Goal: Communication & Community: Answer question/provide support

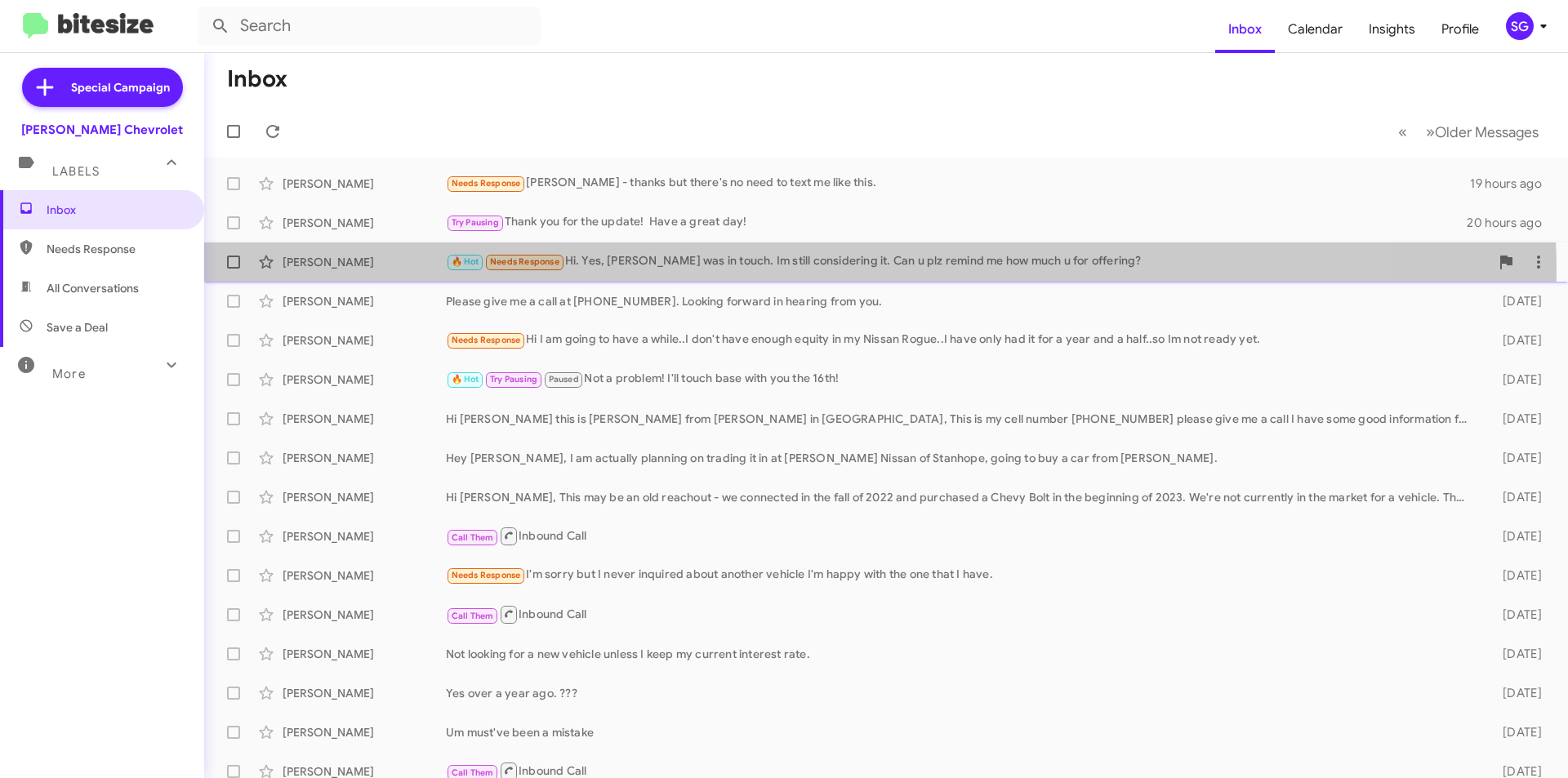
click at [747, 274] on div "[PERSON_NAME] 🔥 Hot Needs Response Hi. Yes, [PERSON_NAME] was in touch. Im stil…" at bounding box center [885, 262] width 1337 height 33
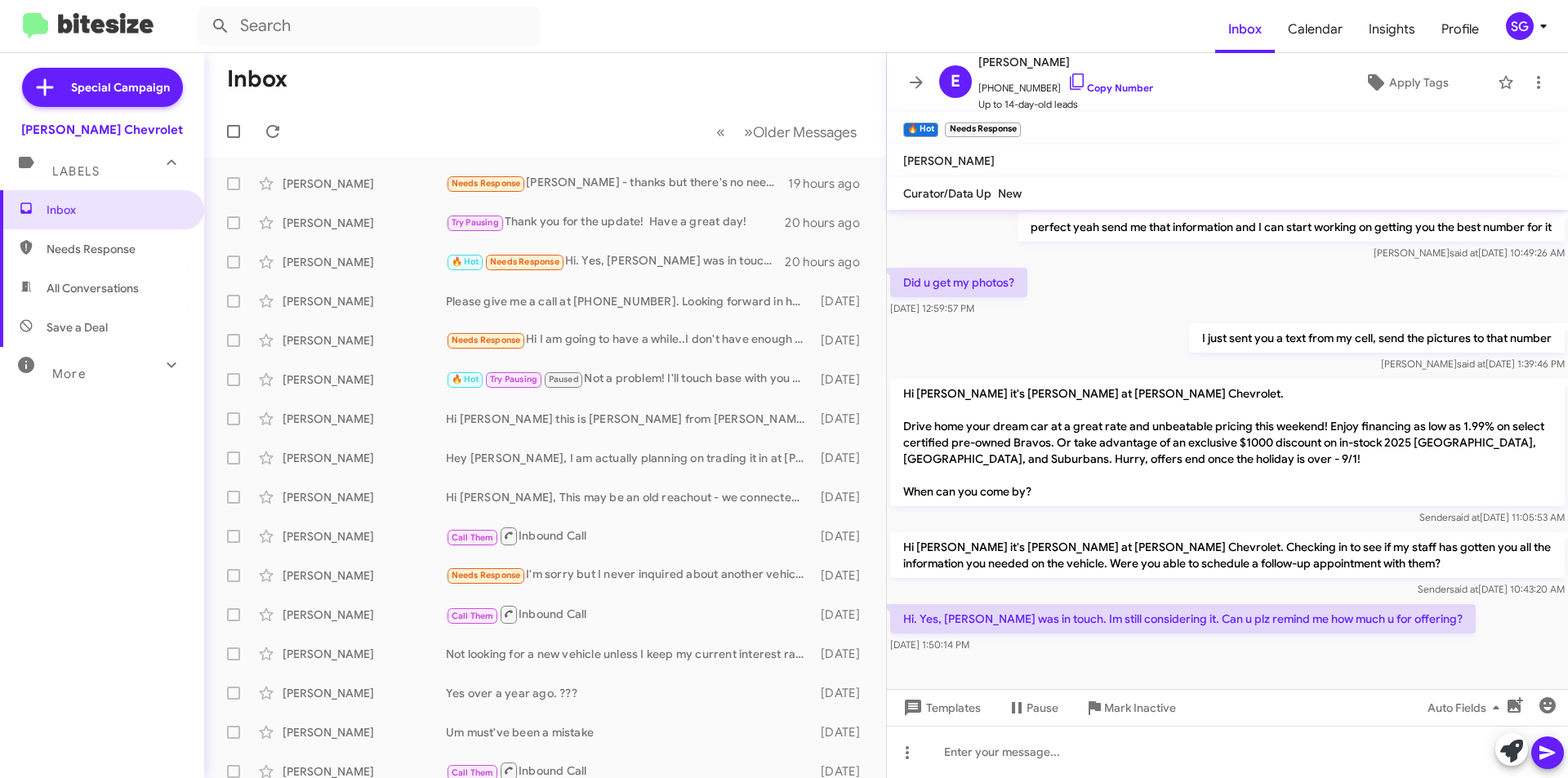
scroll to position [416, 0]
click at [1532, 75] on icon at bounding box center [1539, 83] width 20 height 20
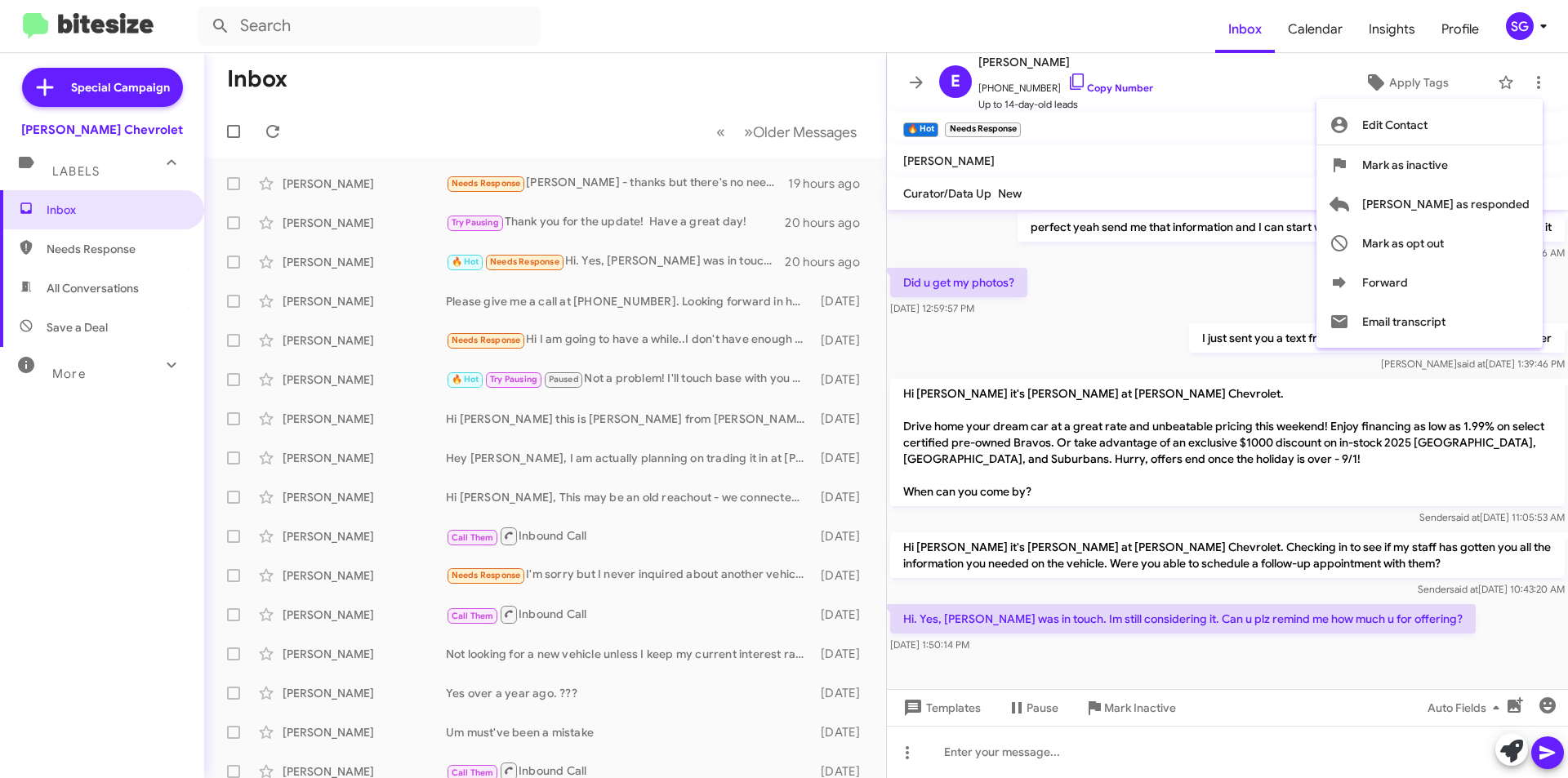
click at [1294, 155] on div at bounding box center [784, 389] width 1568 height 778
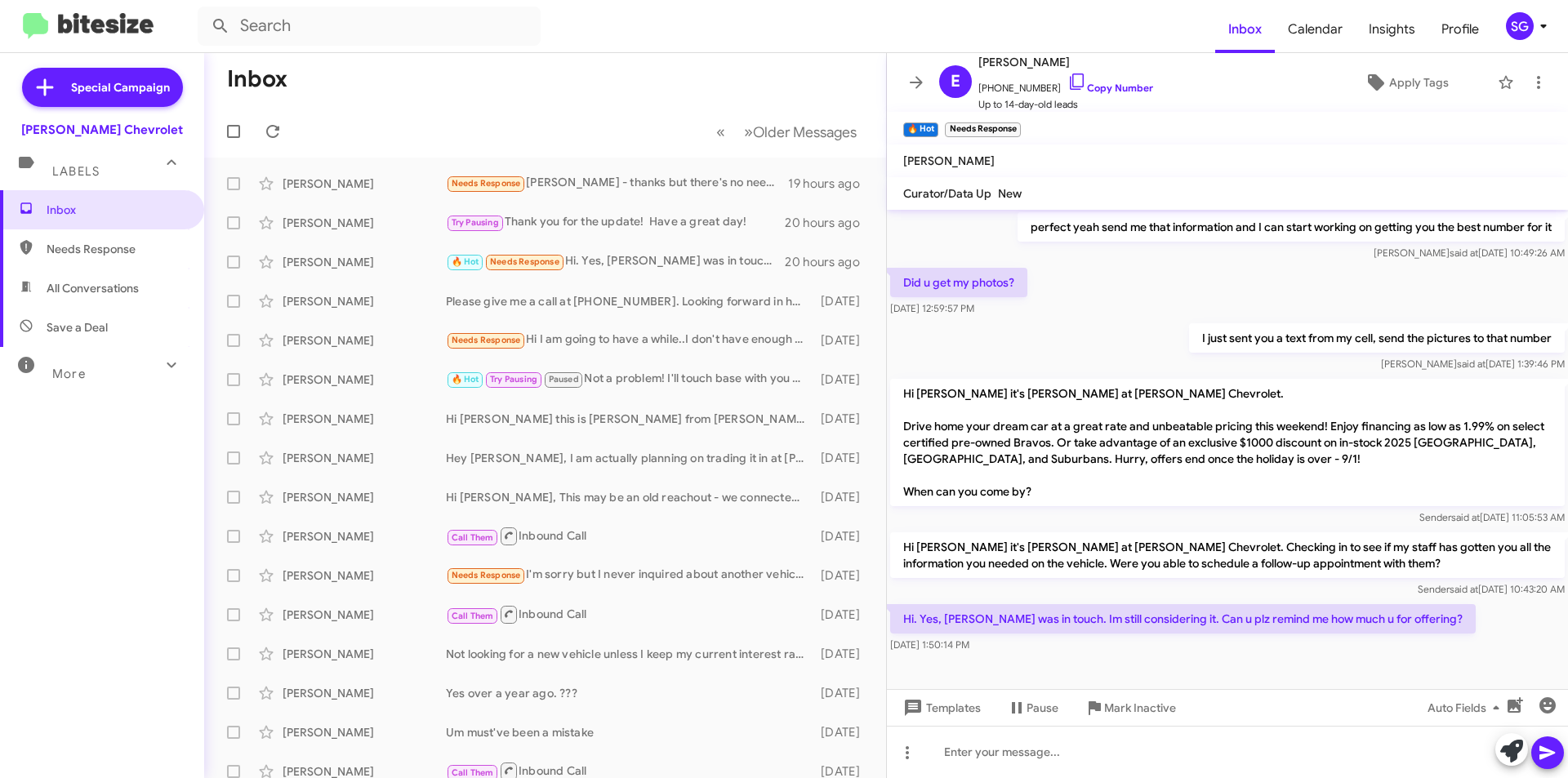
click at [1222, 147] on mat-toolbar "[PERSON_NAME]" at bounding box center [1227, 161] width 681 height 33
click at [918, 81] on icon at bounding box center [916, 83] width 20 height 20
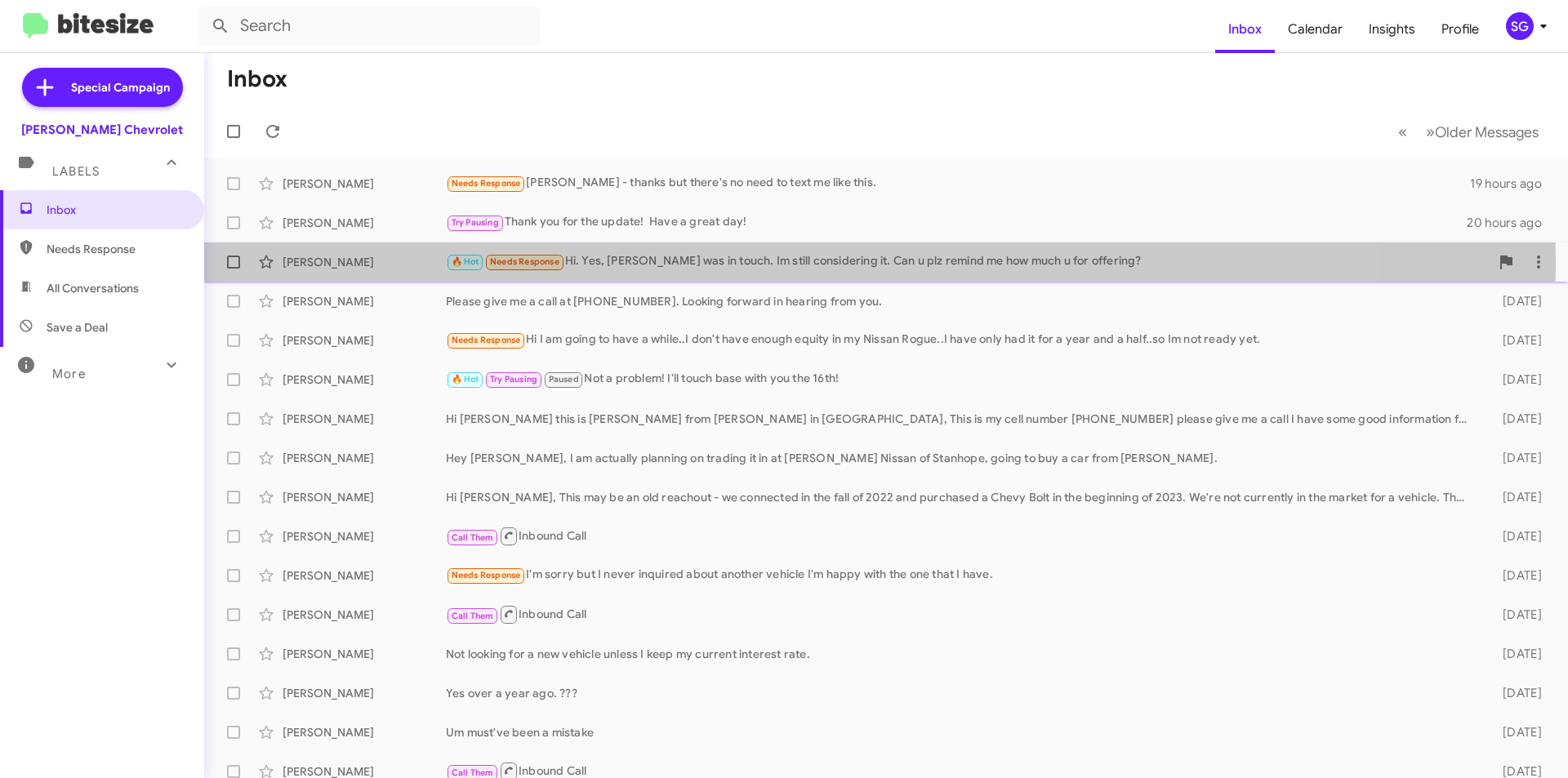
click at [637, 263] on div "🔥 Hot Needs Response Hi. Yes, [PERSON_NAME] was in touch. Im still considering …" at bounding box center [967, 261] width 1044 height 19
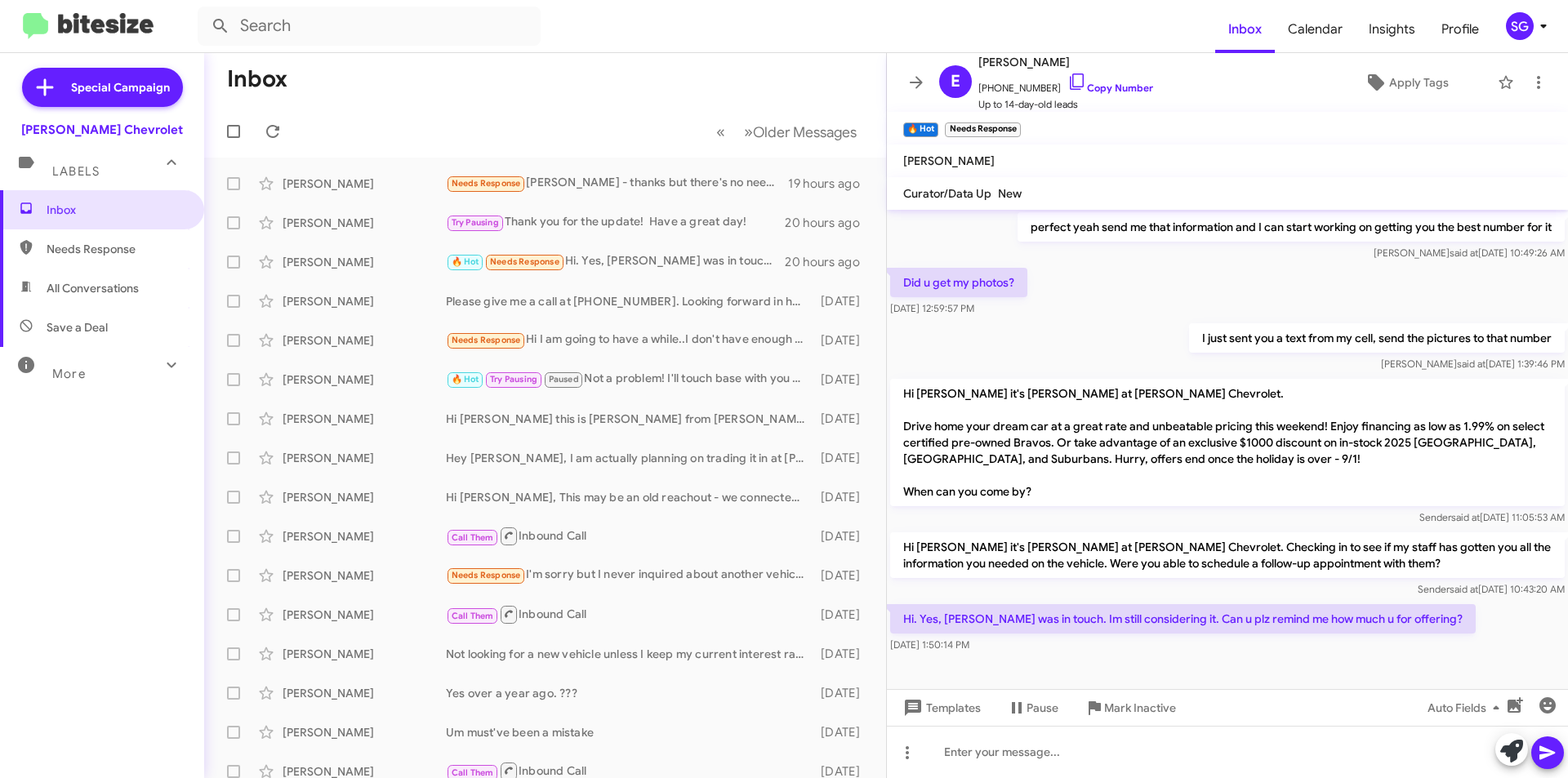
scroll to position [416, 0]
